Goal: Task Accomplishment & Management: Use online tool/utility

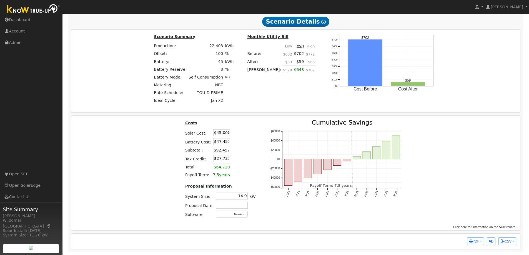
scroll to position [487, 0]
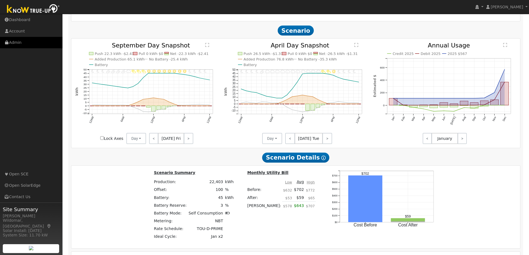
click at [18, 41] on link "Admin" at bounding box center [31, 42] width 63 height 11
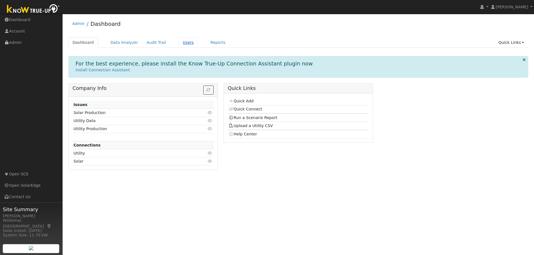
click at [178, 43] on link "Users" at bounding box center [187, 43] width 19 height 10
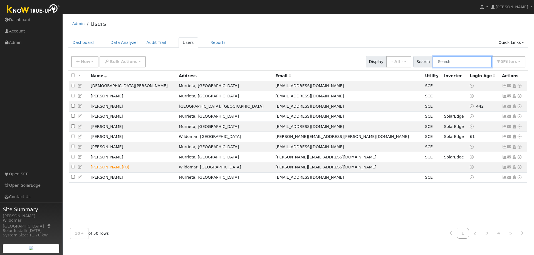
click at [459, 60] on input "text" at bounding box center [461, 61] width 59 height 11
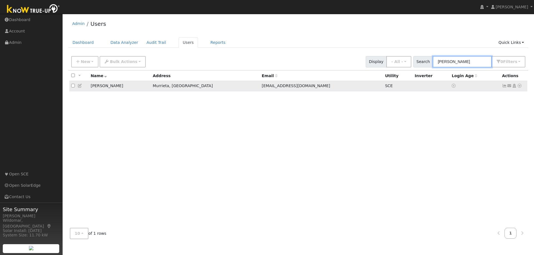
type input "clawson"
click at [504, 87] on icon at bounding box center [504, 86] width 5 height 4
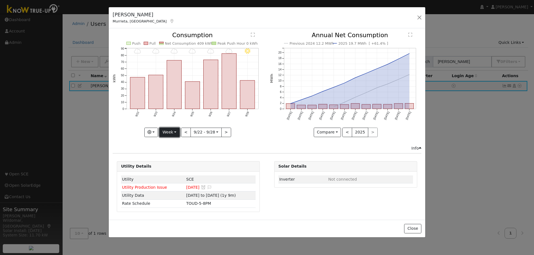
click at [175, 133] on button "Week" at bounding box center [169, 132] width 20 height 9
click at [173, 168] on link "Year" at bounding box center [179, 167] width 39 height 8
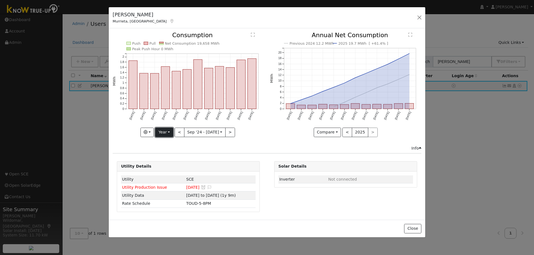
click at [164, 134] on button "Year" at bounding box center [164, 132] width 18 height 9
click at [172, 159] on link "Month" at bounding box center [174, 160] width 39 height 8
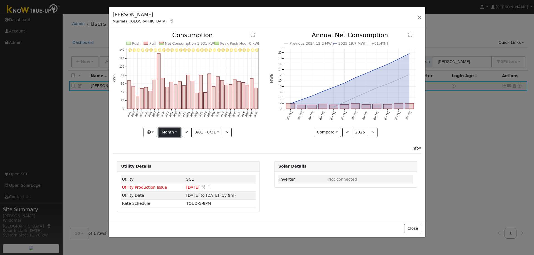
click at [170, 133] on button "Month" at bounding box center [169, 132] width 22 height 9
click at [175, 168] on link "Year" at bounding box center [178, 167] width 39 height 8
type input "2024-09-01"
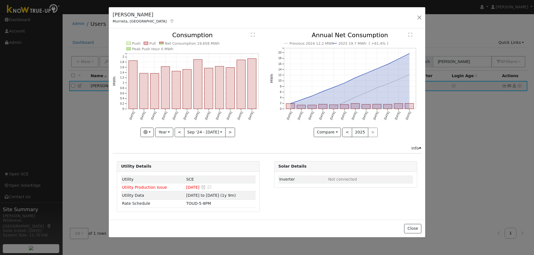
click at [240, 14] on div "Brad Clawson Murrieta, CA Default Account Default Account 19353 Avenida Presa, …" at bounding box center [267, 17] width 316 height 21
click at [419, 18] on button "button" at bounding box center [419, 18] width 8 height 8
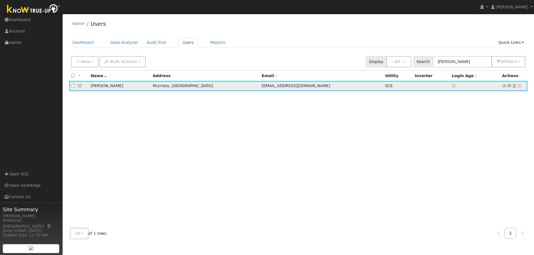
click at [504, 86] on icon at bounding box center [504, 86] width 5 height 4
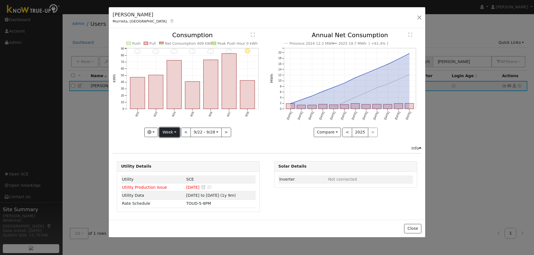
click at [173, 132] on button "Week" at bounding box center [169, 132] width 20 height 9
click at [174, 167] on link "Year" at bounding box center [179, 167] width 39 height 8
type input "2024-09-01"
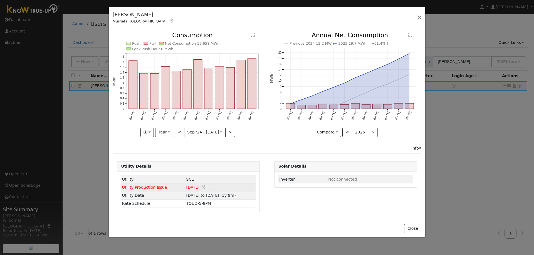
click at [137, 189] on span "Utility Production Issue" at bounding box center [144, 187] width 45 height 4
click at [201, 188] on icon at bounding box center [203, 188] width 5 height 4
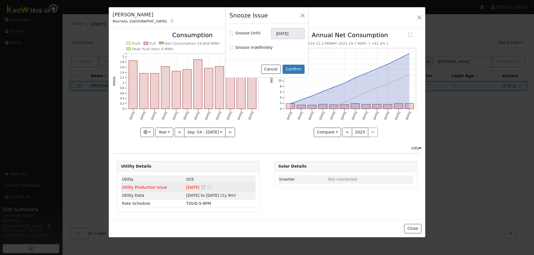
click at [208, 187] on div "Snooze Issue Snooze Until: 10/30/2025 Snooze Indefinitely Cancel Confirm" at bounding box center [267, 127] width 534 height 255
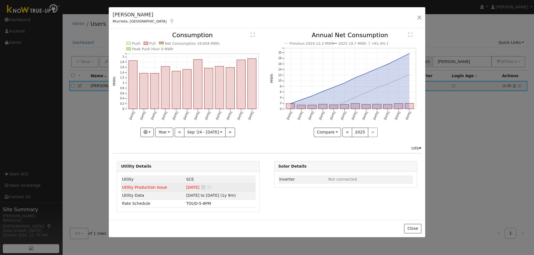
click at [207, 187] on icon at bounding box center [209, 188] width 5 height 4
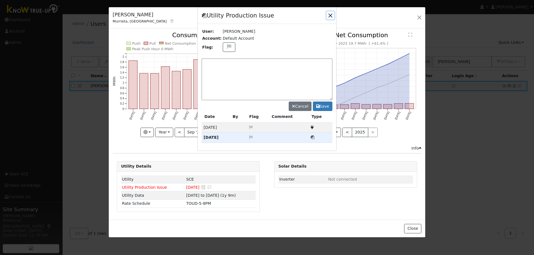
click at [331, 15] on button "button" at bounding box center [330, 15] width 8 height 8
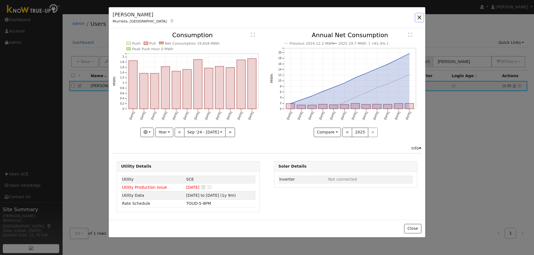
click at [419, 19] on button "button" at bounding box center [419, 18] width 8 height 8
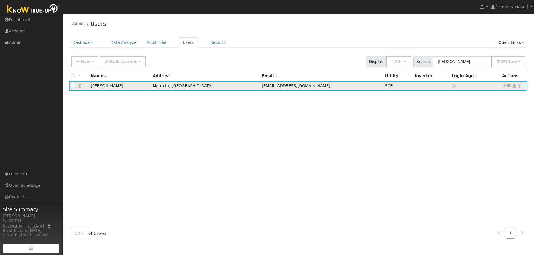
click at [519, 86] on icon at bounding box center [519, 86] width 5 height 4
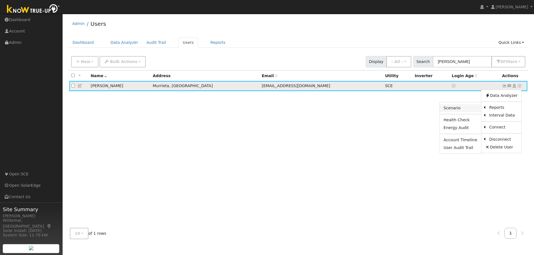
click at [451, 109] on link "Scenario" at bounding box center [459, 108] width 41 height 8
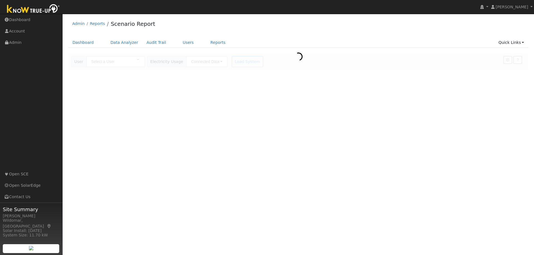
type input "[PERSON_NAME]"
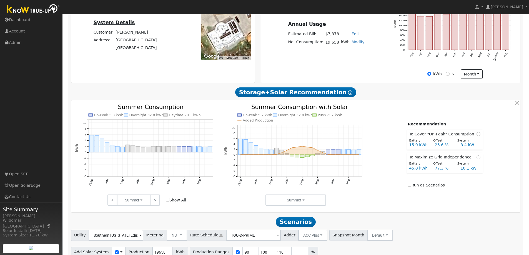
scroll to position [167, 0]
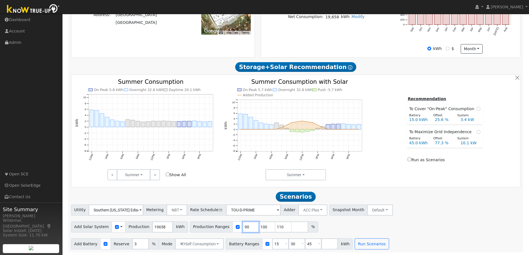
click at [243, 228] on input "90" at bounding box center [251, 227] width 17 height 11
type input "100"
type input "110"
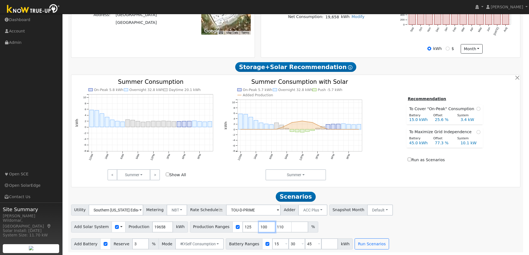
type input "125"
type input "130"
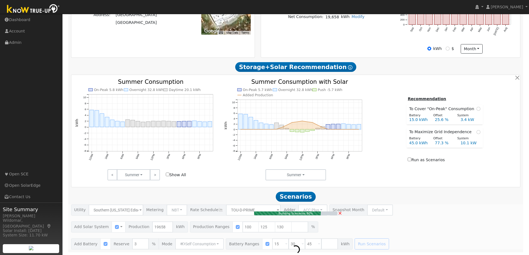
click at [340, 213] on span "×" at bounding box center [340, 213] width 4 height 6
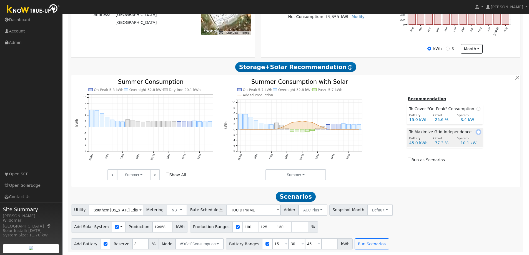
click at [477, 132] on input "radio" at bounding box center [479, 132] width 4 height 4
radio input "true"
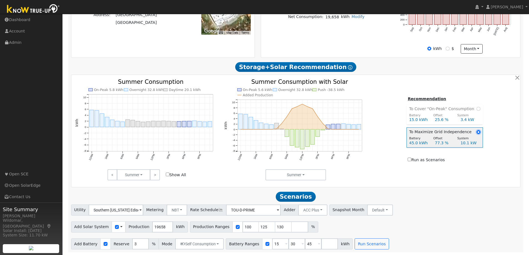
click at [477, 132] on input "radio" at bounding box center [479, 132] width 4 height 4
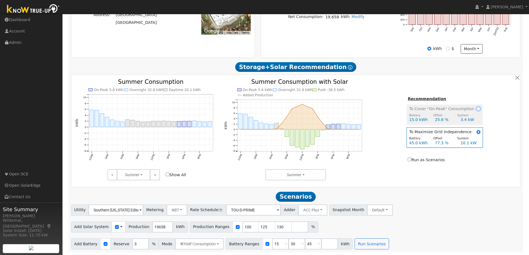
click at [477, 108] on input "radio" at bounding box center [479, 109] width 4 height 4
radio input "true"
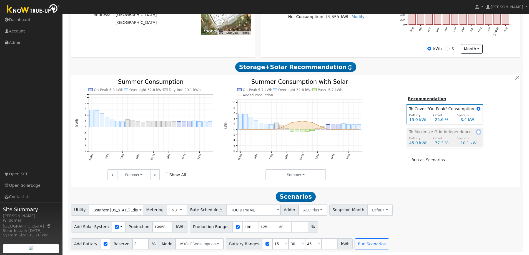
click at [477, 132] on input "radio" at bounding box center [479, 132] width 4 height 4
radio input "true"
radio input "false"
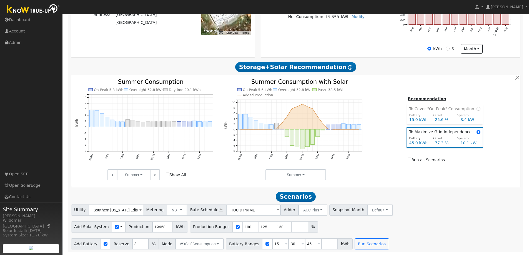
click at [367, 173] on div "Summer Summer Seasons Months" at bounding box center [295, 175] width 149 height 11
click at [243, 228] on input "100" at bounding box center [251, 227] width 17 height 11
type input "125"
type input "130"
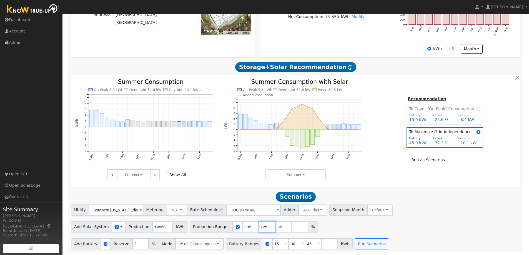
type input "135"
click at [356, 243] on button "Run Scenarios" at bounding box center [372, 244] width 34 height 11
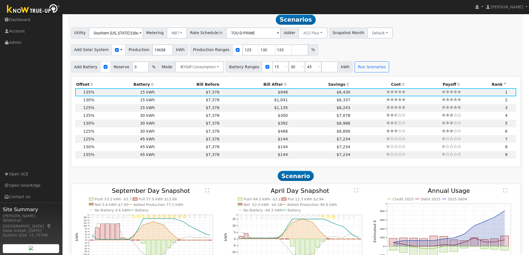
scroll to position [370, 0]
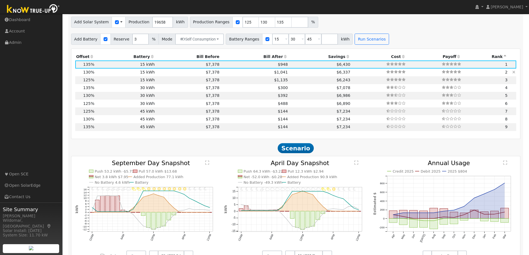
click at [156, 74] on td "$7,378" at bounding box center [188, 73] width 65 height 8
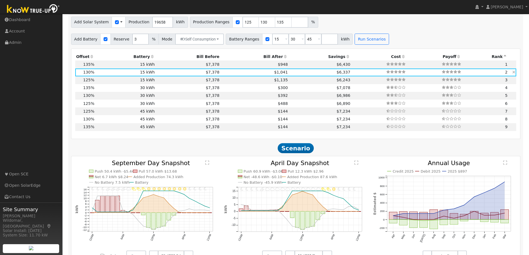
type input "17.0"
type input "$18,059"
type input "$10,593"
click at [153, 99] on td "30 kWh" at bounding box center [125, 96] width 61 height 8
type input "$34,500"
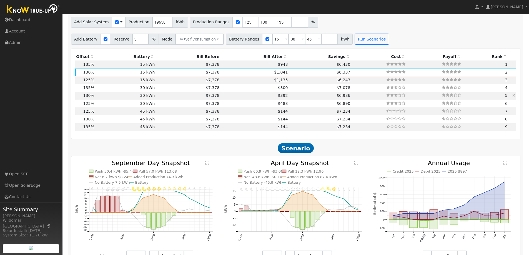
type input "$15,768"
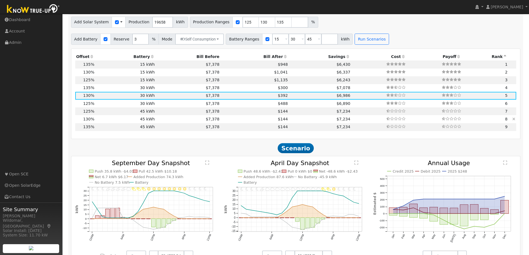
click at [156, 120] on td "$7,378" at bounding box center [188, 119] width 65 height 8
type input "$51,750"
type input "$20,943"
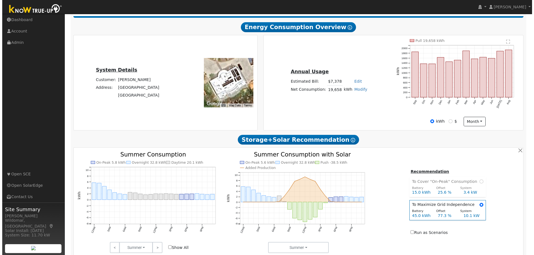
scroll to position [0, 0]
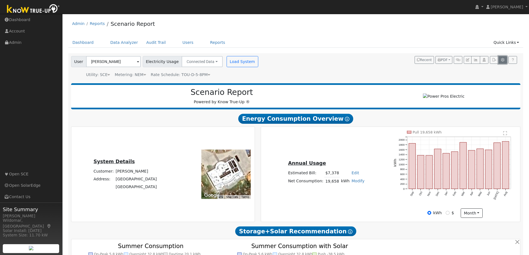
click at [502, 60] on icon "button" at bounding box center [503, 59] width 4 height 3
type input "15"
type input "30"
type input "45"
type input "10"
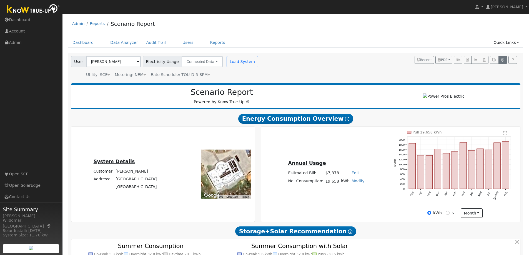
type input "37"
type input "74"
type input "1.06"
type input "1150"
type input "1"
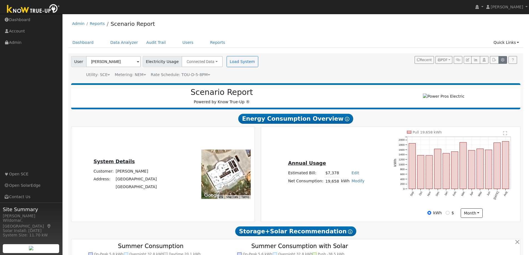
type input "2500"
type input "405"
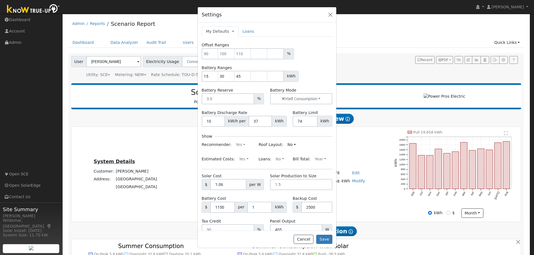
scroll to position [14, 0]
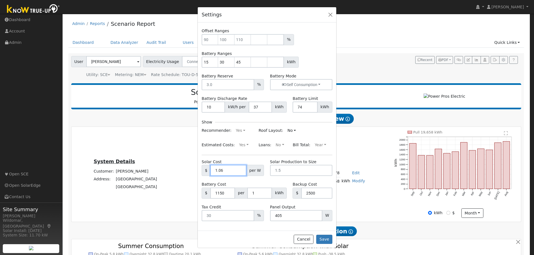
click at [233, 170] on input "1.06" at bounding box center [228, 170] width 36 height 11
type input "2.63"
click at [321, 169] on input "1" at bounding box center [301, 170] width 62 height 11
click at [320, 172] on input "0" at bounding box center [301, 170] width 62 height 11
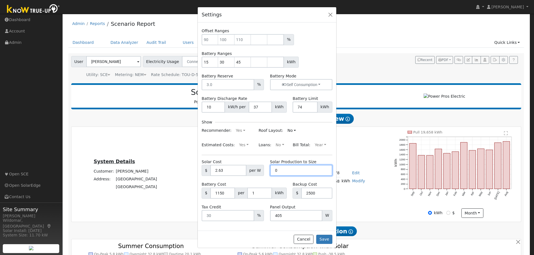
click at [300, 170] on input "0" at bounding box center [301, 170] width 62 height 11
type input "1.5"
drag, startPoint x: 275, startPoint y: 215, endPoint x: 294, endPoint y: 216, distance: 18.4
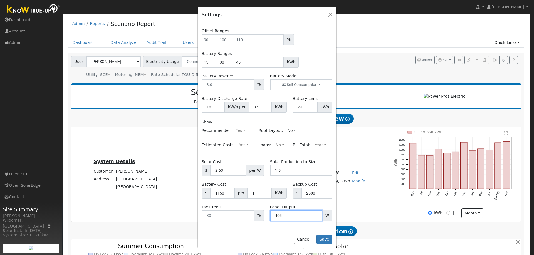
click at [294, 216] on input "405" at bounding box center [296, 215] width 52 height 11
type input "410"
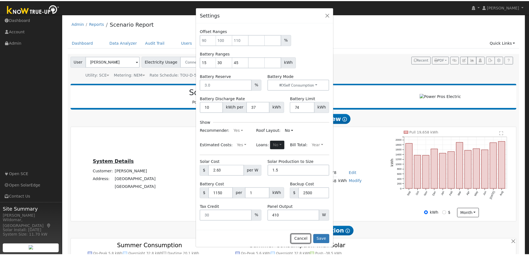
scroll to position [0, 0]
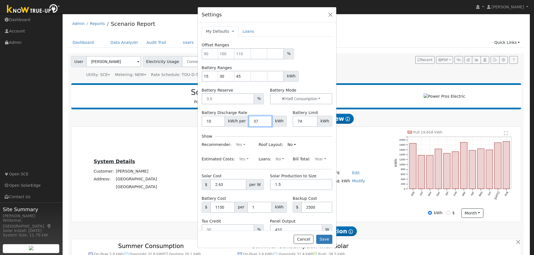
drag, startPoint x: 257, startPoint y: 121, endPoint x: 251, endPoint y: 122, distance: 6.4
click at [251, 122] on input "37" at bounding box center [259, 121] width 23 height 11
type input "15"
type input "60"
click at [325, 241] on button "Save" at bounding box center [324, 239] width 16 height 9
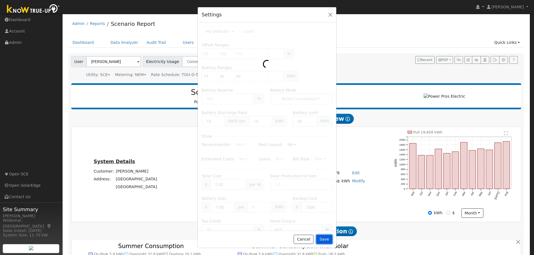
type input "90"
type input "100"
type input "110"
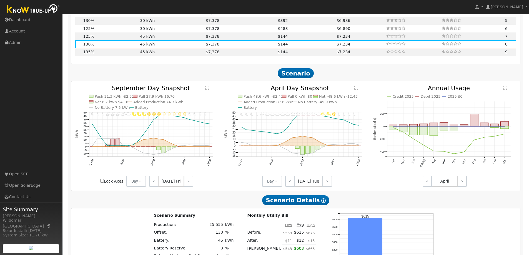
scroll to position [333, 0]
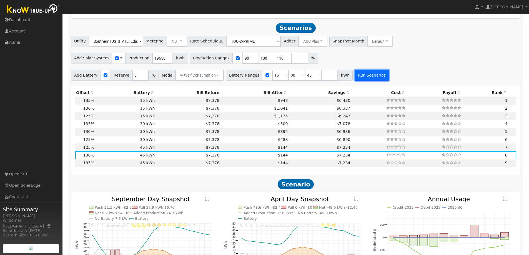
click at [358, 78] on button "Run Scenarios" at bounding box center [372, 75] width 34 height 11
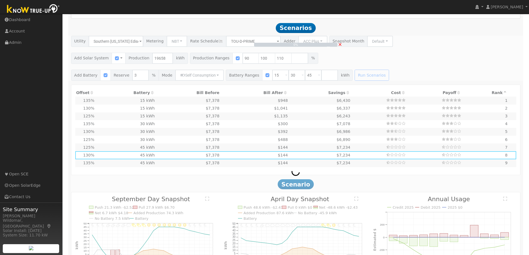
scroll to position [389, 0]
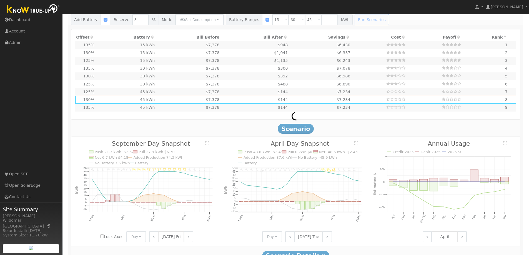
type input "13.1"
type input "$34,467"
type input "$17,250"
type input "$15,515"
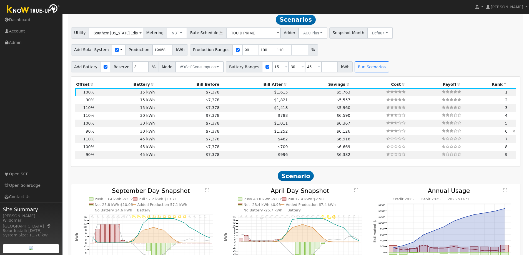
scroll to position [314, 0]
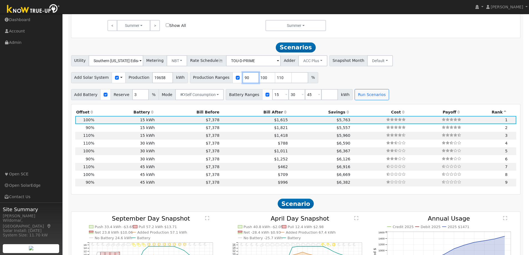
click at [243, 81] on input "90" at bounding box center [251, 77] width 17 height 11
type input "100"
type input "110"
type input "125"
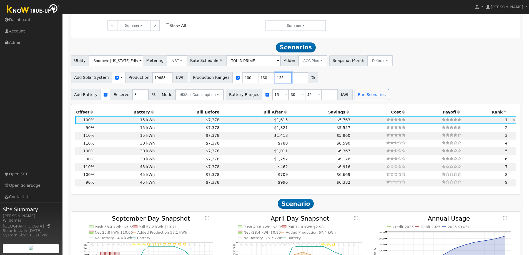
type input "125"
type input "1"
type input "0"
type input "100"
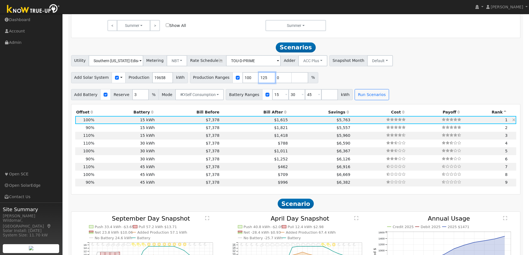
type input "125"
type input "135"
type input "125"
type input "135"
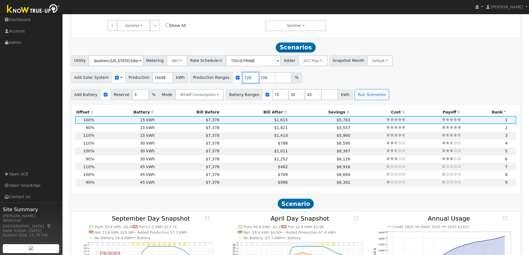
type input "125"
click at [272, 99] on input "15" at bounding box center [280, 94] width 17 height 11
drag, startPoint x: 271, startPoint y: 98, endPoint x: 265, endPoint y: 99, distance: 6.0
click at [272, 99] on input "15" at bounding box center [280, 94] width 17 height 11
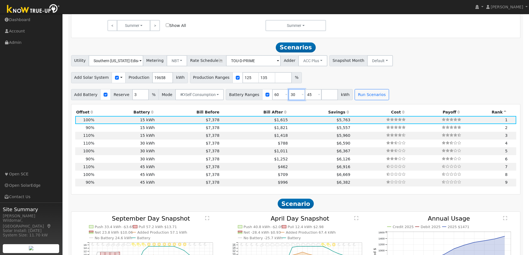
type input "30"
type input "45"
type input "60"
click at [272, 98] on input "30" at bounding box center [280, 94] width 17 height 11
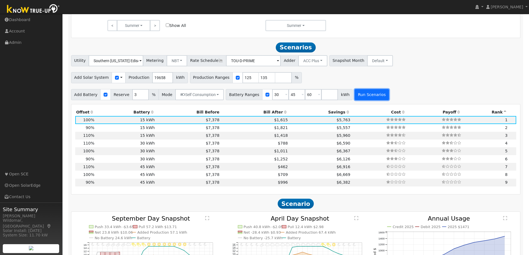
click at [361, 94] on button "Run Scenarios" at bounding box center [372, 94] width 34 height 11
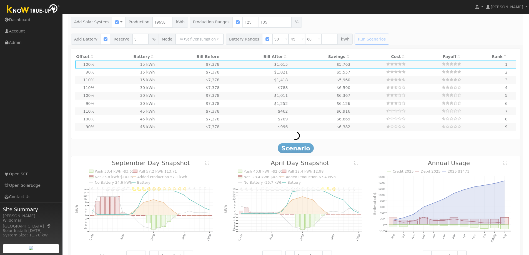
scroll to position [397, 0]
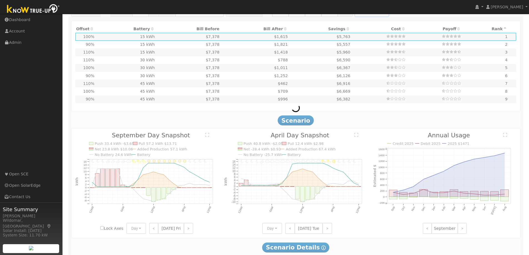
type input "17.7"
type input "$46,530"
type input "$34,500"
type input "$24,309"
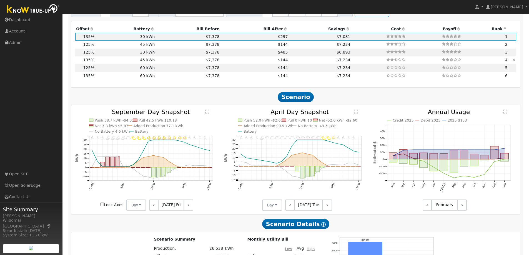
scroll to position [370, 0]
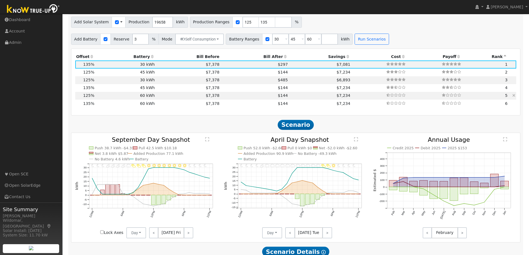
click at [190, 99] on td "$7,378" at bounding box center [188, 96] width 65 height 8
type input "16.4"
type input "$43,083"
type input "$69,000"
type input "$33,625"
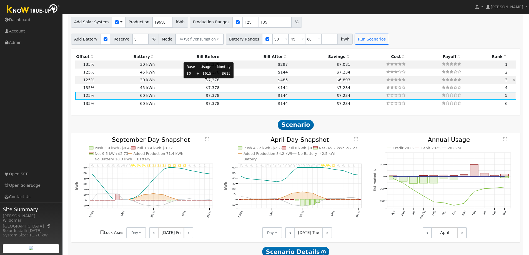
click at [206, 82] on span "$7,378" at bounding box center [213, 80] width 14 height 4
type input "$34,500"
type input "$23,275"
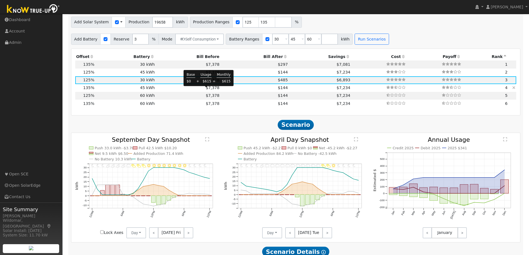
click at [206, 90] on span "$7,378" at bounding box center [213, 88] width 14 height 4
type input "17.7"
type input "$46,530"
type input "$51,750"
type input "$29,484"
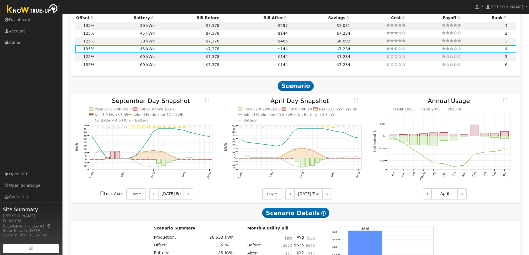
scroll to position [381, 0]
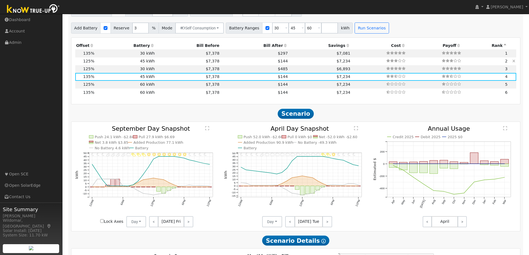
click at [221, 63] on td "$144" at bounding box center [255, 62] width 68 height 8
type input "16.4"
type input "$43,083"
type input "$28,450"
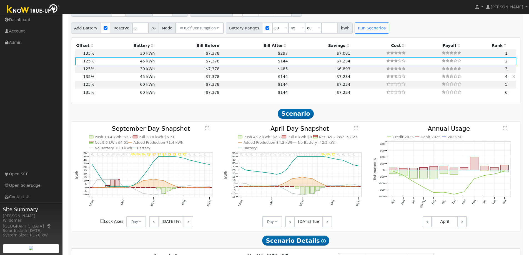
click at [230, 79] on td "$144" at bounding box center [255, 77] width 68 height 8
type input "17.7"
type input "$46,530"
type input "$29,484"
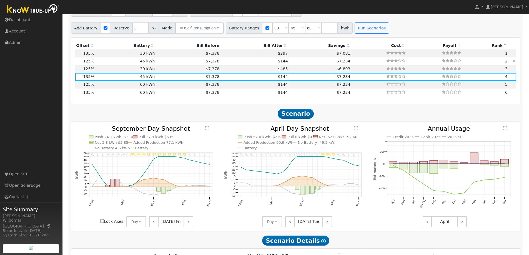
click at [231, 64] on td "$144" at bounding box center [255, 62] width 68 height 8
type input "16.4"
type input "$43,083"
type input "$28,450"
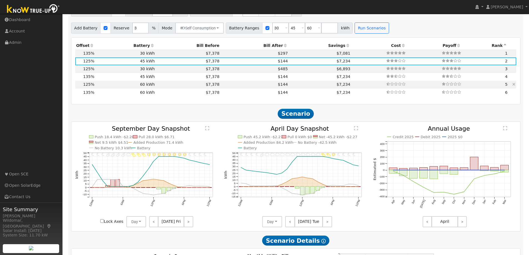
click at [226, 88] on td "$144" at bounding box center [255, 85] width 68 height 8
type input "$69,000"
type input "$33,625"
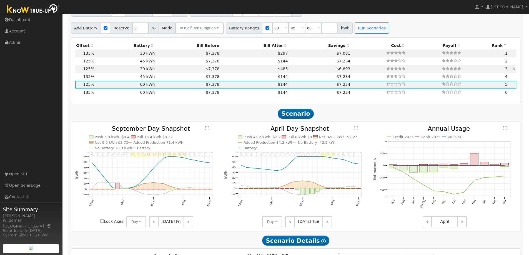
drag, startPoint x: 216, startPoint y: 71, endPoint x: 223, endPoint y: 71, distance: 7.8
click at [221, 71] on td "$485" at bounding box center [255, 69] width 68 height 8
type input "$34,500"
type input "$23,275"
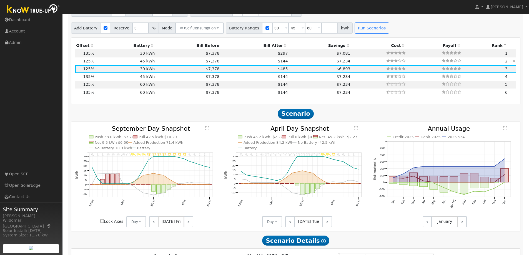
click at [194, 63] on td "$7,378" at bounding box center [188, 62] width 65 height 8
type input "$51,750"
type input "$28,450"
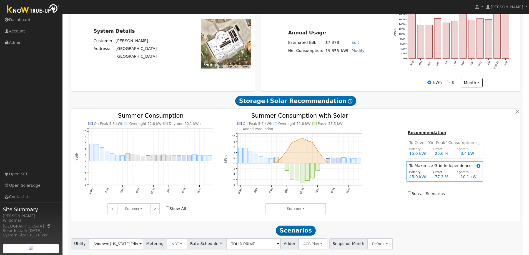
scroll to position [0, 0]
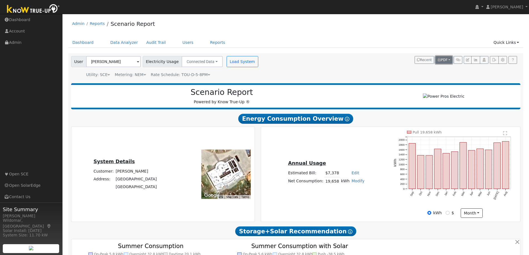
click at [449, 60] on button "PDF" at bounding box center [444, 60] width 17 height 8
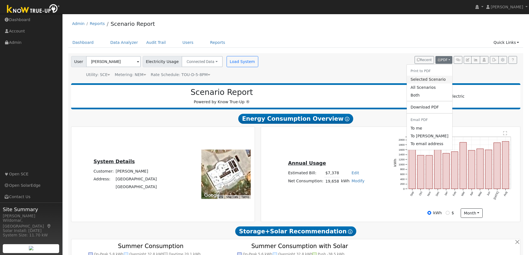
click at [427, 79] on link "Selected Scenario" at bounding box center [430, 80] width 46 height 8
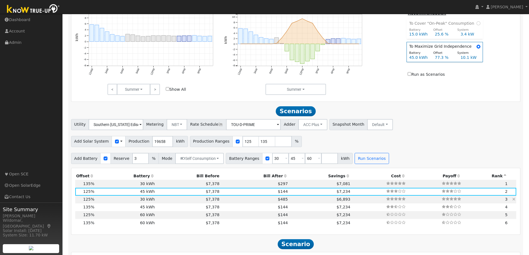
scroll to position [333, 0]
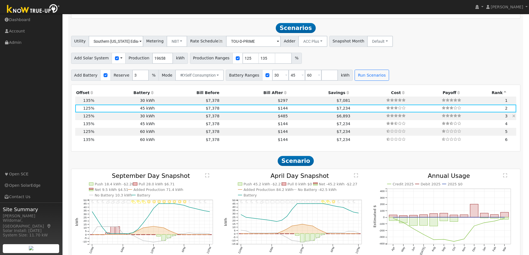
click at [137, 119] on td "30 kWh" at bounding box center [125, 117] width 61 height 8
type input "$34,500"
type input "$23,275"
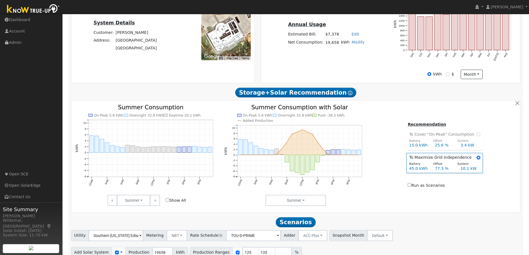
scroll to position [0, 0]
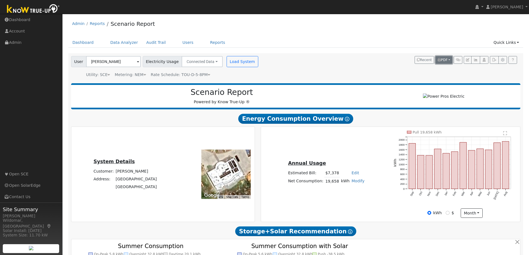
click at [443, 58] on span "PDF" at bounding box center [443, 60] width 10 height 4
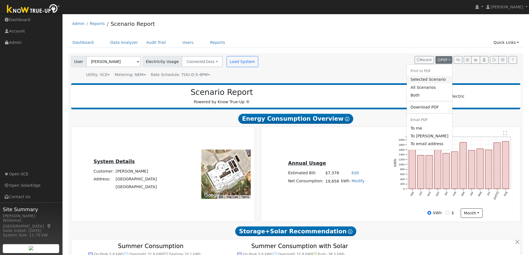
click at [428, 80] on link "Selected Scenario" at bounding box center [430, 80] width 46 height 8
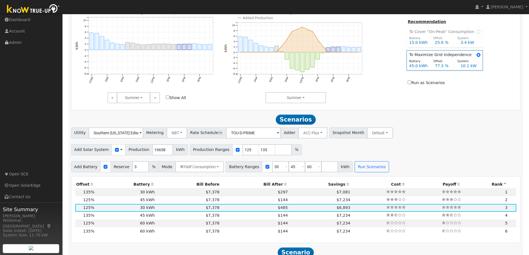
scroll to position [103, 0]
